Goal: Task Accomplishment & Management: Manage account settings

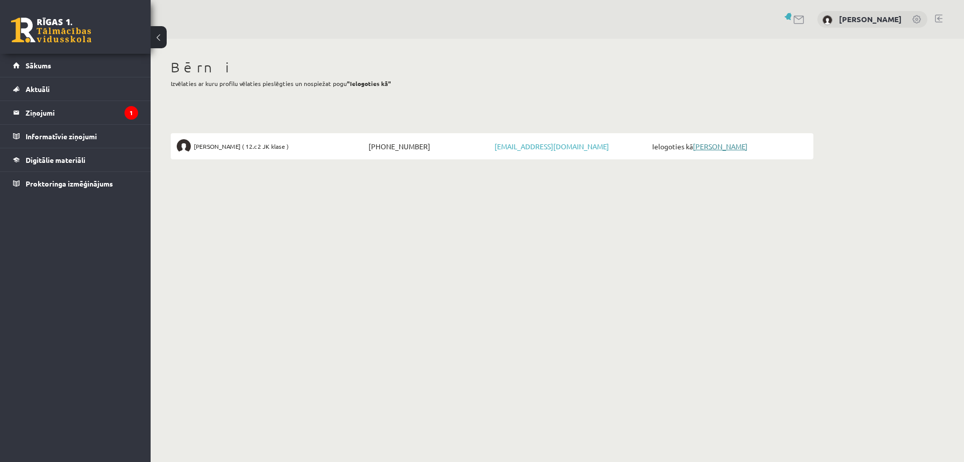
click at [719, 146] on link "[PERSON_NAME]" at bounding box center [720, 146] width 55 height 9
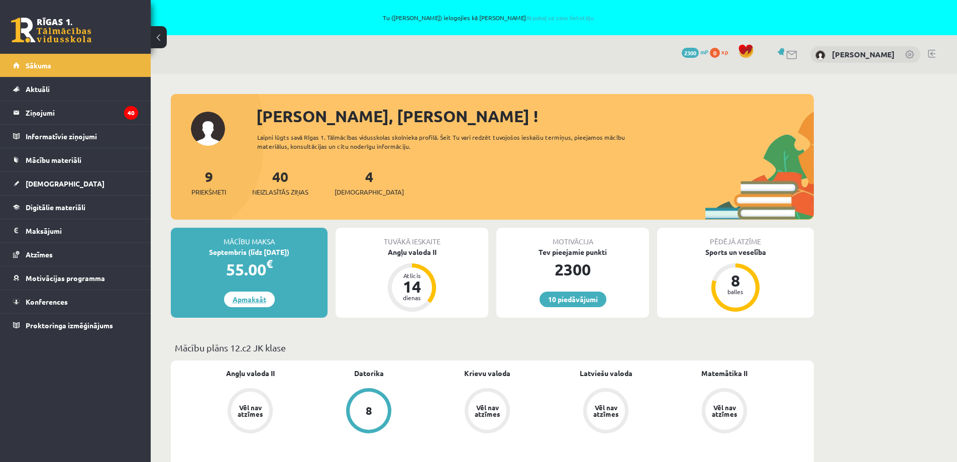
click at [263, 298] on link "Apmaksāt" at bounding box center [249, 299] width 51 height 16
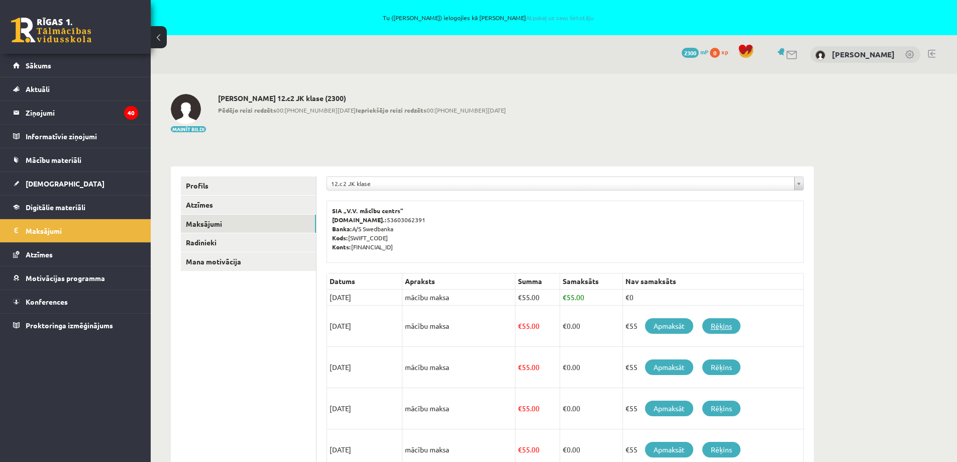
click at [724, 324] on link "Rēķins" at bounding box center [721, 326] width 38 height 16
click at [676, 118] on div "Mainīt bildi Kristīne Ozola 12.c2 JK klase (2300) Pēdējo reizi redzēts 00:15 02…" at bounding box center [492, 113] width 643 height 39
click at [35, 69] on span "Sākums" at bounding box center [39, 65] width 26 height 9
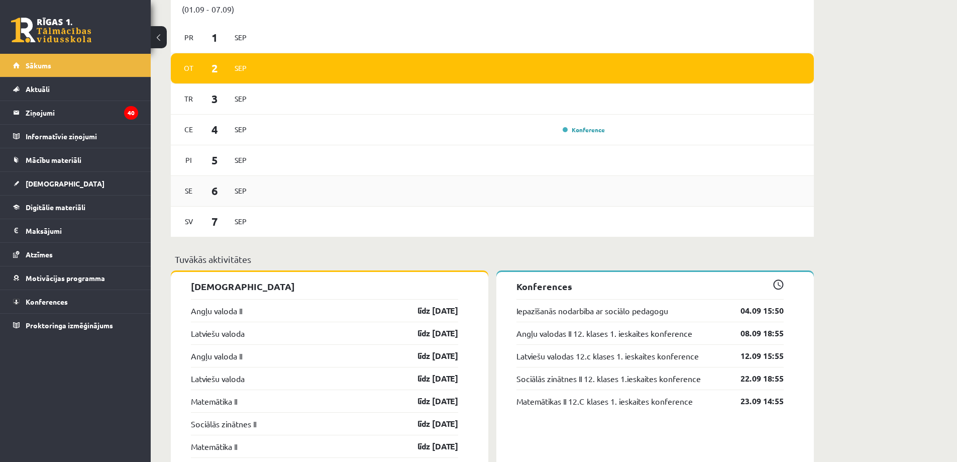
scroll to position [603, 0]
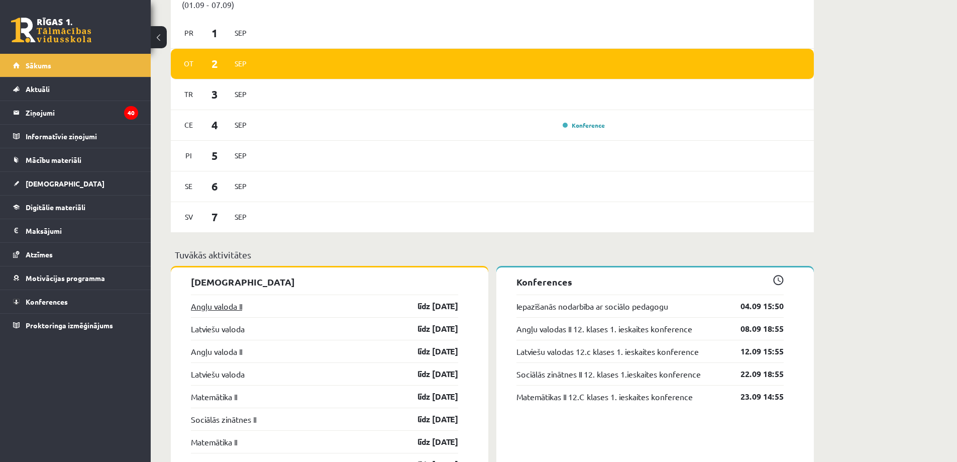
click at [216, 304] on link "Angļu valoda II" at bounding box center [216, 306] width 51 height 12
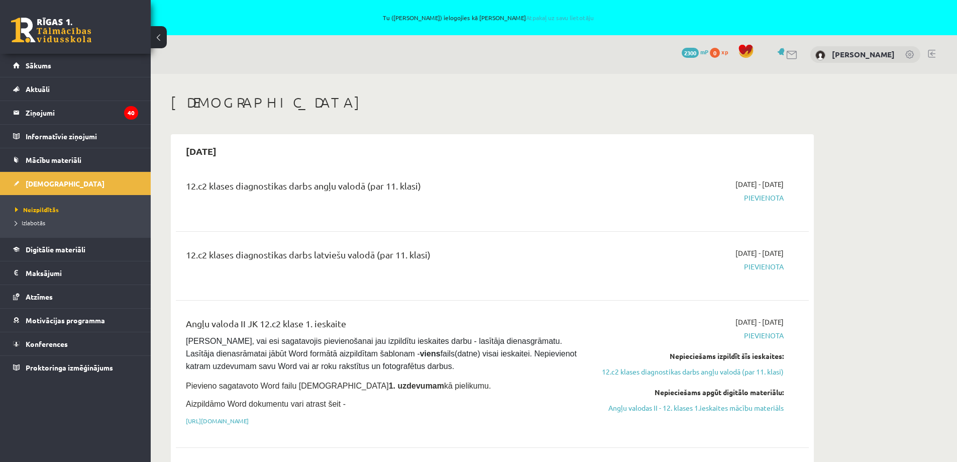
click at [771, 197] on span "Pievienota" at bounding box center [688, 197] width 189 height 11
click at [936, 54] on div "0 Dāvanas 2300 mP 0 xp [PERSON_NAME]" at bounding box center [554, 54] width 806 height 39
click at [933, 53] on link at bounding box center [932, 54] width 8 height 8
